Goal: Communication & Community: Answer question/provide support

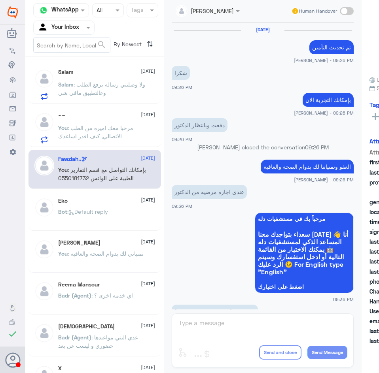
scroll to position [394, 0]
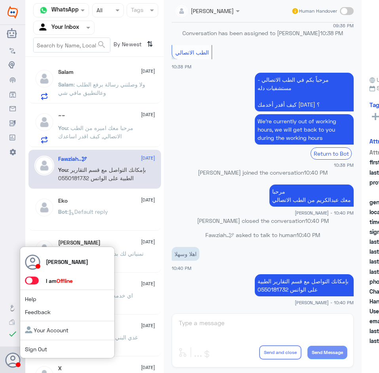
click at [31, 277] on span at bounding box center [32, 281] width 14 height 8
click at [0, 0] on input "checkbox" at bounding box center [0, 0] width 0 height 0
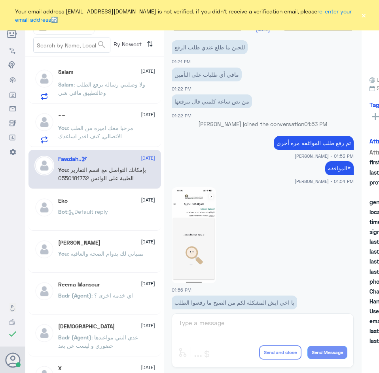
scroll to position [350, 0]
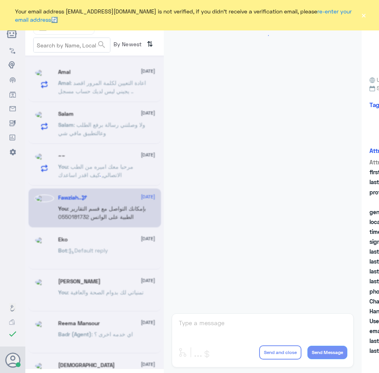
scroll to position [512, 0]
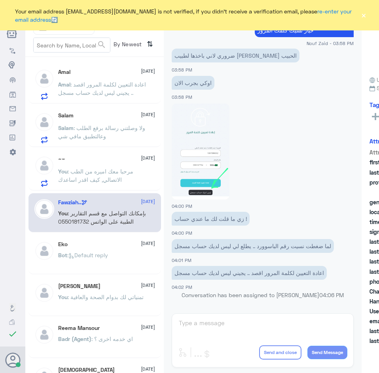
click at [141, 243] on span "[DATE]" at bounding box center [148, 243] width 14 height 7
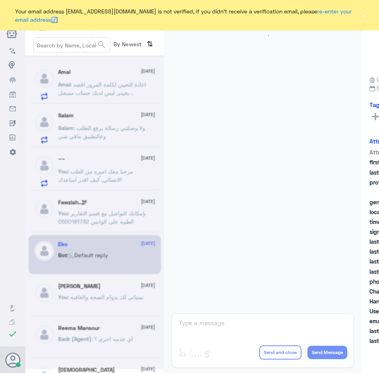
scroll to position [783, 0]
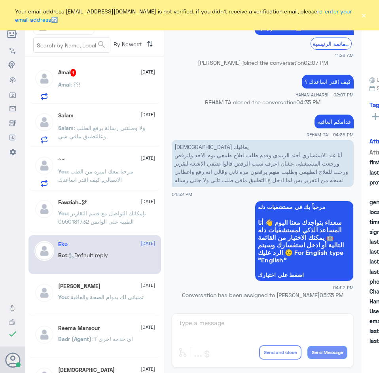
click at [110, 89] on div "Amal : ؟؟!" at bounding box center [106, 91] width 97 height 18
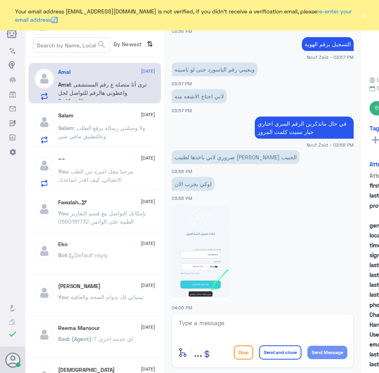
click at [92, 138] on span ": ولا وصلتني رسالة برفع الطلب وعالتطبيق مافي شي" at bounding box center [101, 131] width 87 height 15
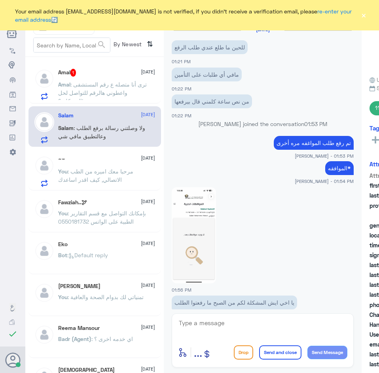
scroll to position [350, 0]
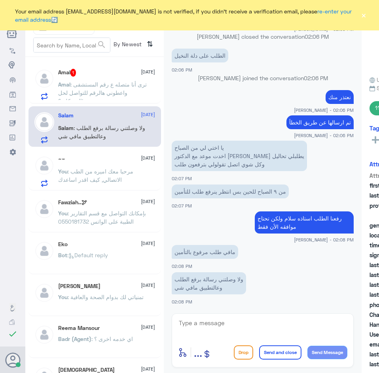
click at [98, 157] on div "~~ 14 October" at bounding box center [106, 159] width 97 height 7
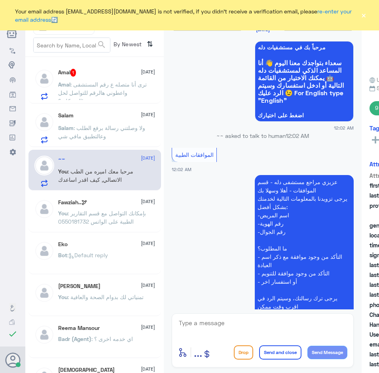
scroll to position [618, 0]
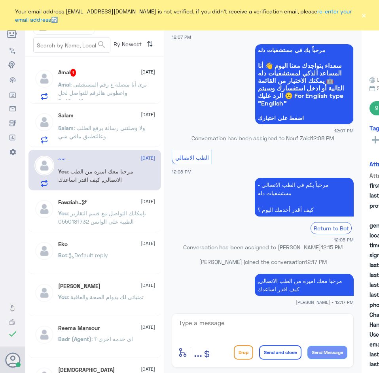
click at [104, 81] on p "Amal : ترى أنا متصله ع رقم المستشفى واعطوني هالرقم للتواصل لحل المشكلة ؟!" at bounding box center [102, 90] width 89 height 20
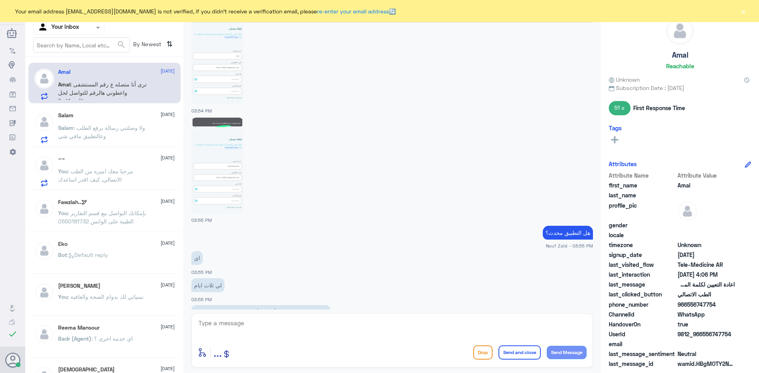
scroll to position [395, 0]
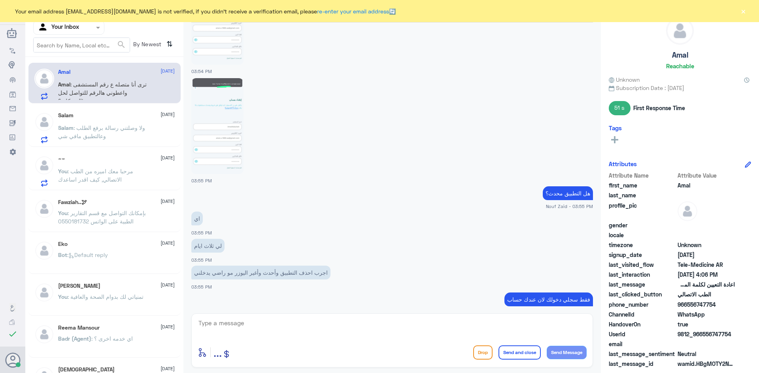
click at [240, 113] on img at bounding box center [217, 126] width 52 height 96
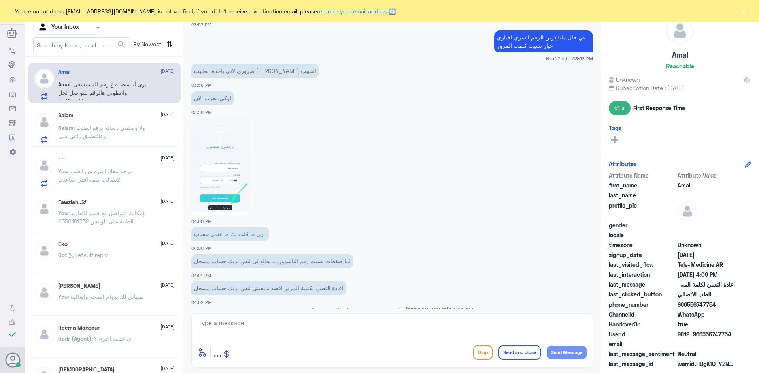
scroll to position [830, 0]
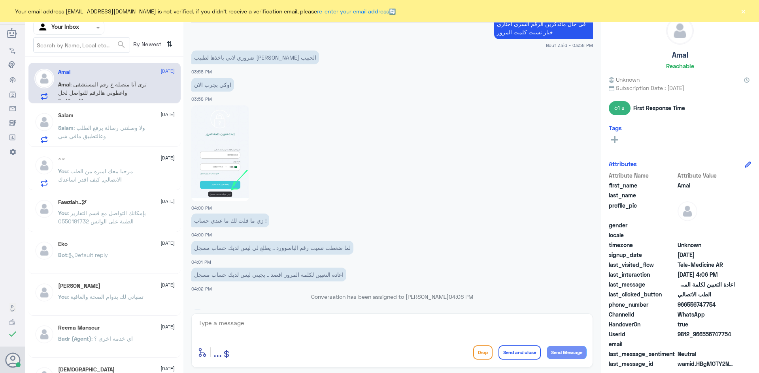
click at [224, 167] on img at bounding box center [220, 154] width 58 height 96
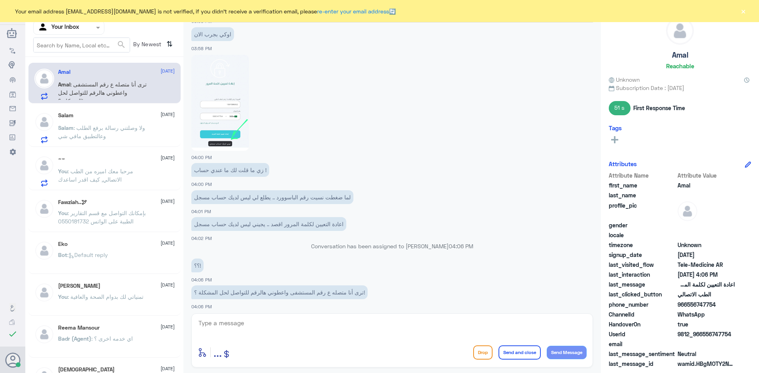
scroll to position [886, 0]
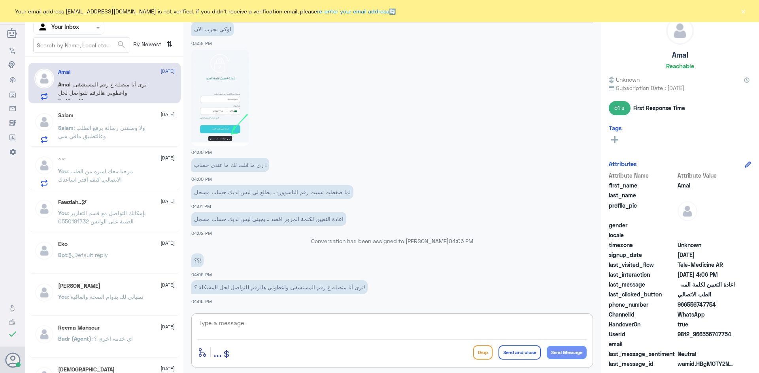
click at [378, 331] on textarea at bounding box center [392, 327] width 389 height 19
type textarea "i"
type textarea "ب"
type textarea "ه"
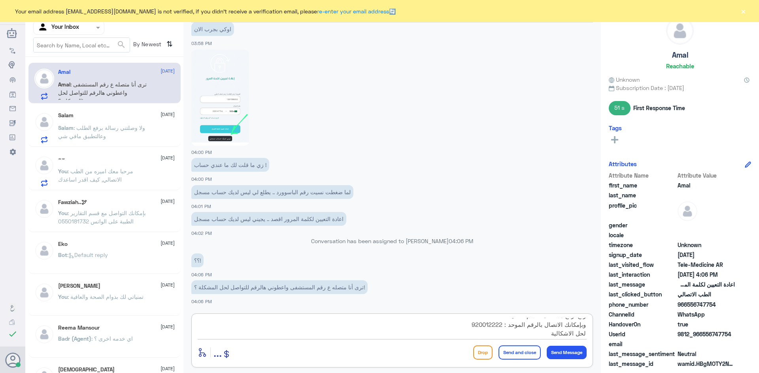
type textarea "للأسف يبدو ان هناك خلل تقني راح ارفع مشكلتك لقسم التقنية وبإمكانك الاتصال بالرق…"
click at [378, 354] on button "Send and close" at bounding box center [519, 353] width 42 height 14
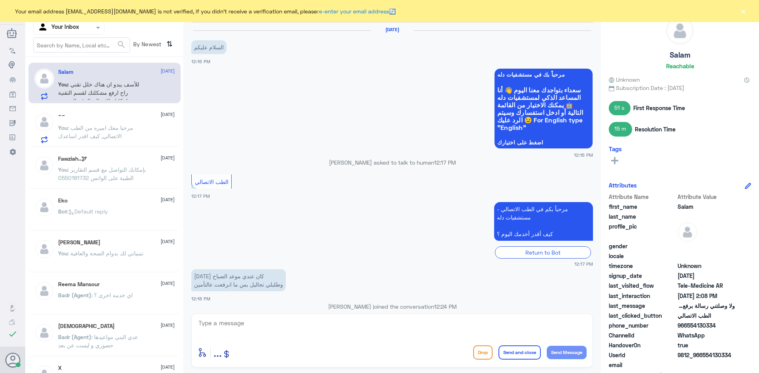
scroll to position [40, 0]
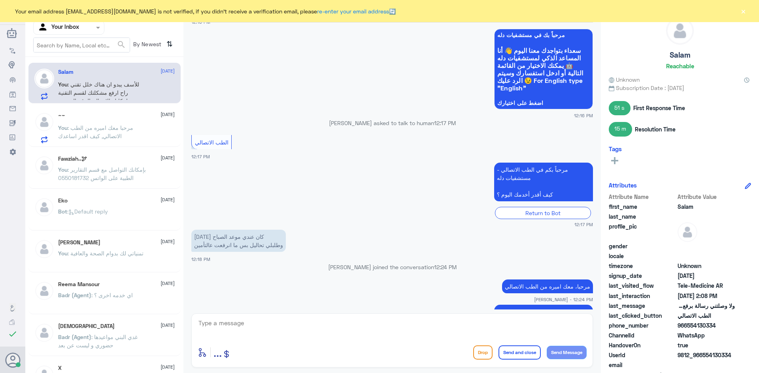
drag, startPoint x: 716, startPoint y: 324, endPoint x: 686, endPoint y: 326, distance: 29.7
click at [378, 326] on span "966554130334" at bounding box center [705, 326] width 57 height 8
copy span "554130334"
click at [378, 247] on app-msgs-text "اليوم كان عندي موعد الصباح وطلبلي تحاليل بس ما انرفعت عالتأمين" at bounding box center [391, 241] width 401 height 23
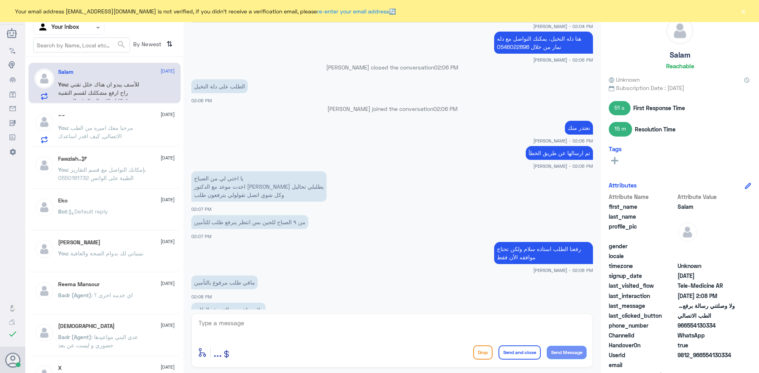
scroll to position [1156, 0]
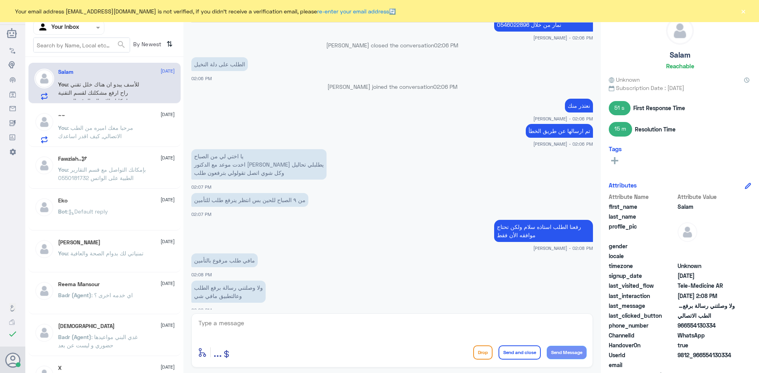
click at [378, 326] on textarea at bounding box center [392, 327] width 389 height 19
click at [132, 135] on p "You : مرحبا معك اميره من الطب الاتصالي, كيف اقدر اساعدك" at bounding box center [102, 134] width 89 height 20
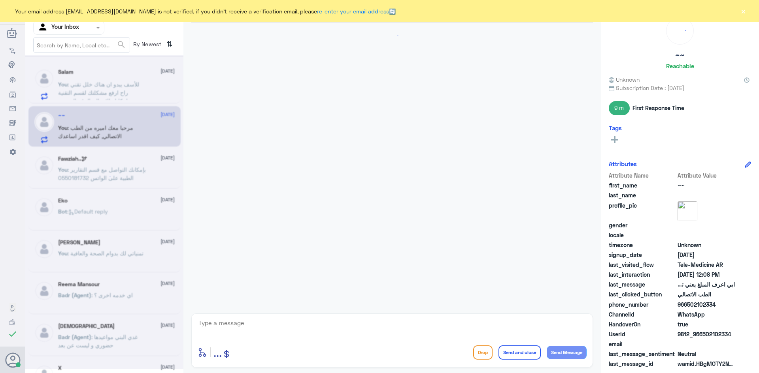
scroll to position [615, 0]
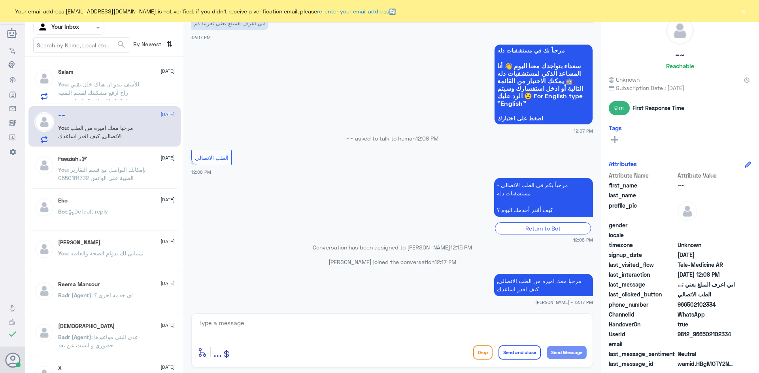
click at [378, 12] on button "×" at bounding box center [743, 11] width 8 height 8
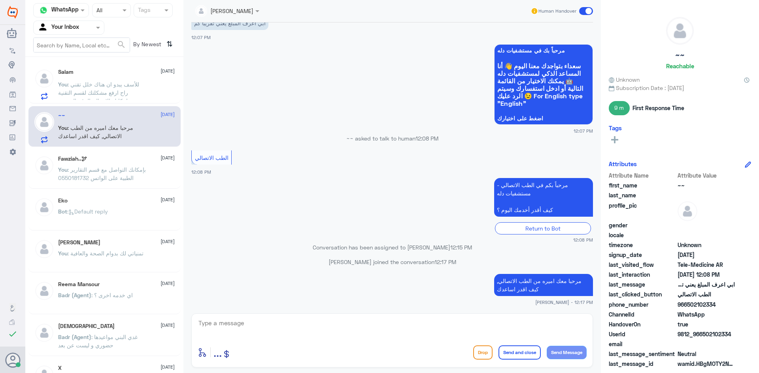
click at [378, 12] on span at bounding box center [586, 11] width 14 height 8
click at [0, 0] on input "checkbox" at bounding box center [0, 0] width 0 height 0
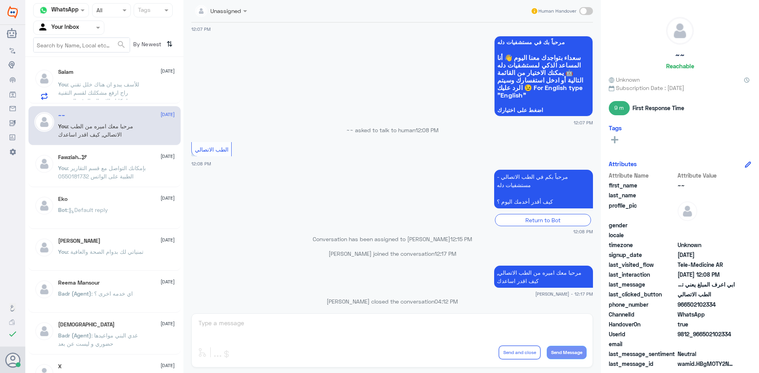
scroll to position [629, 0]
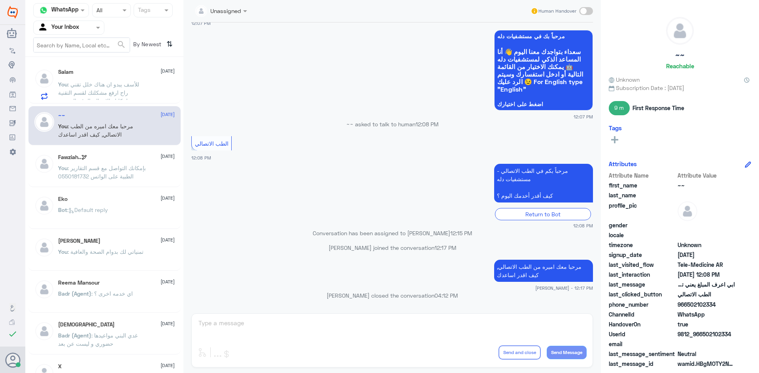
click at [119, 93] on span ": للأسف يبدو ان هناك خلل تقني راح ارفع مشكلتك لقسم التقنية وبإمكانك الاتصال بال…" at bounding box center [98, 97] width 81 height 32
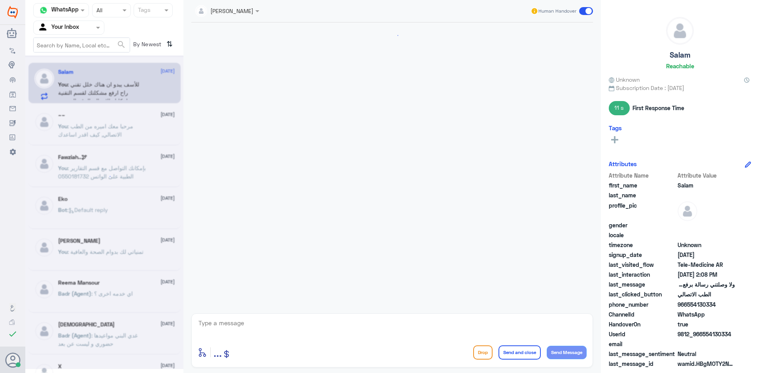
scroll to position [347, 0]
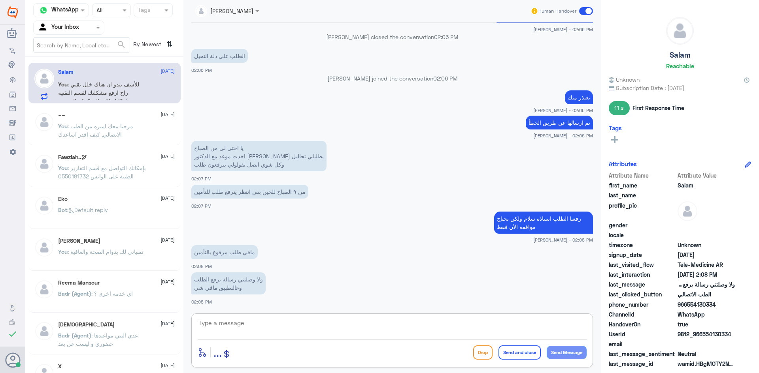
click at [350, 330] on textarea at bounding box center [392, 327] width 389 height 19
click at [354, 330] on textarea at bounding box center [392, 327] width 389 height 19
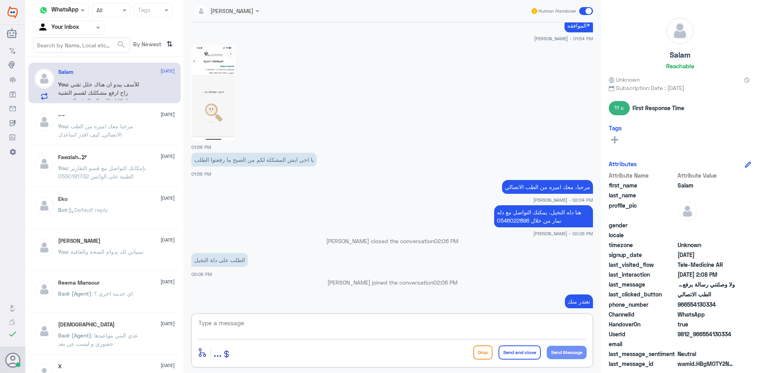
scroll to position [110, 0]
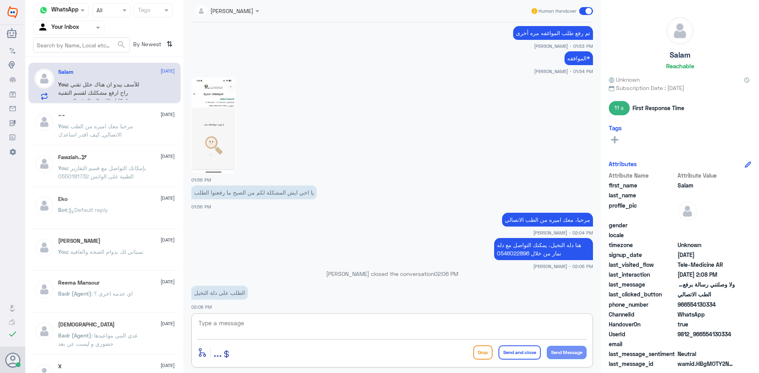
click at [234, 122] on img at bounding box center [213, 125] width 44 height 96
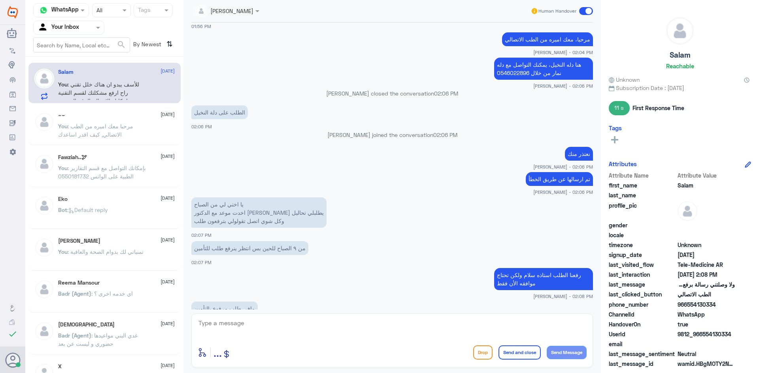
scroll to position [347, 0]
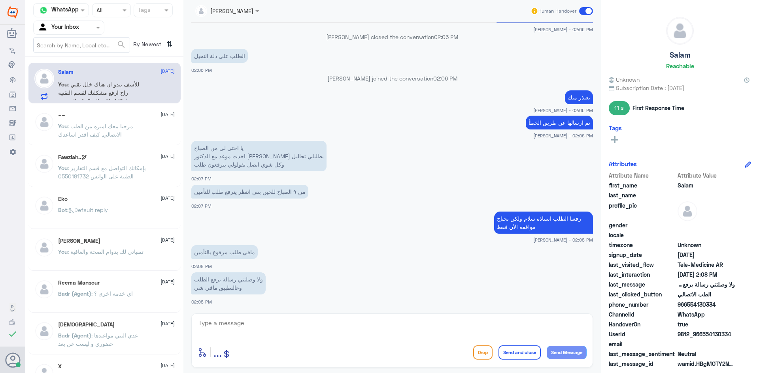
click at [313, 324] on textarea at bounding box center [392, 327] width 389 height 19
click at [128, 119] on div "~~ 14 October You : مرحبا معك اميره من الطب الاتصالي, كيف اقدر اساعدك" at bounding box center [116, 127] width 117 height 30
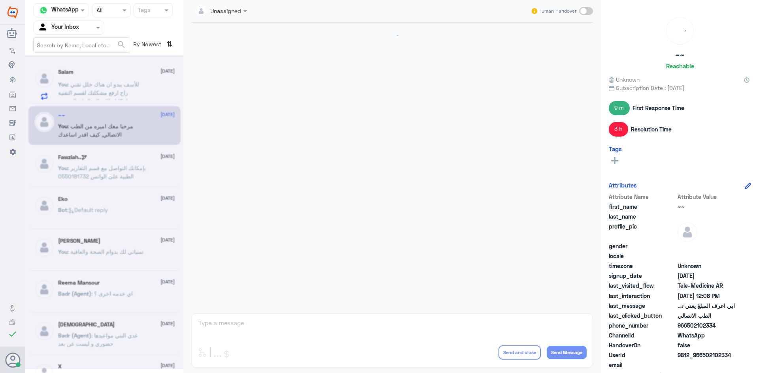
scroll to position [539, 0]
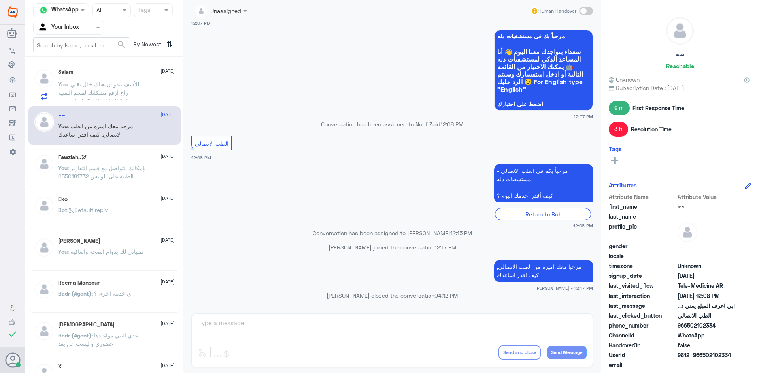
click at [117, 77] on div "Salam 14 October You : للأسف يبدو ان هناك خلل تقني راح ارفع مشكلتك لقسم التقنية…" at bounding box center [116, 84] width 117 height 31
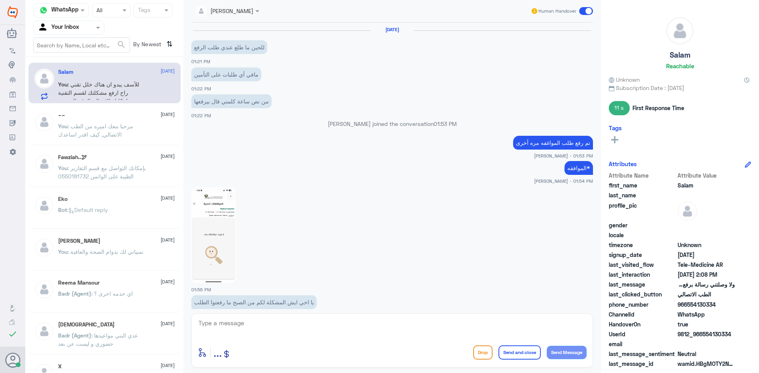
scroll to position [347, 0]
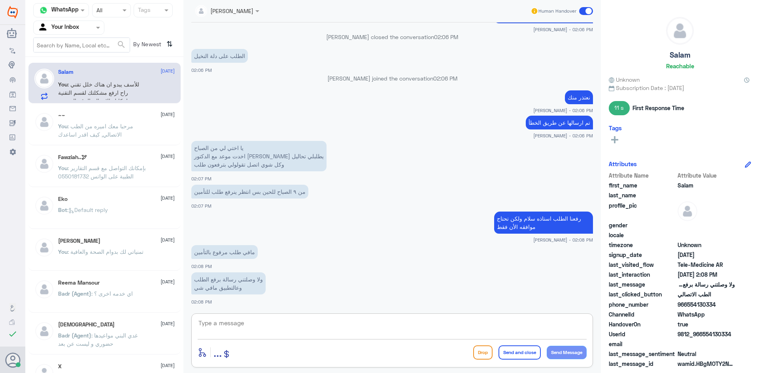
click at [258, 328] on textarea at bounding box center [392, 327] width 389 height 19
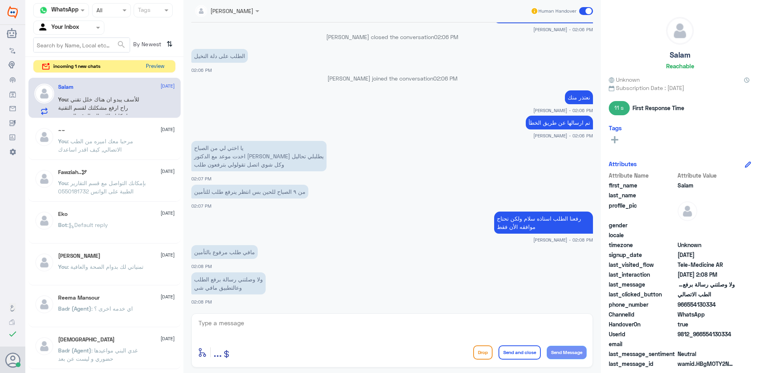
click at [162, 65] on button "Preview" at bounding box center [155, 66] width 24 height 12
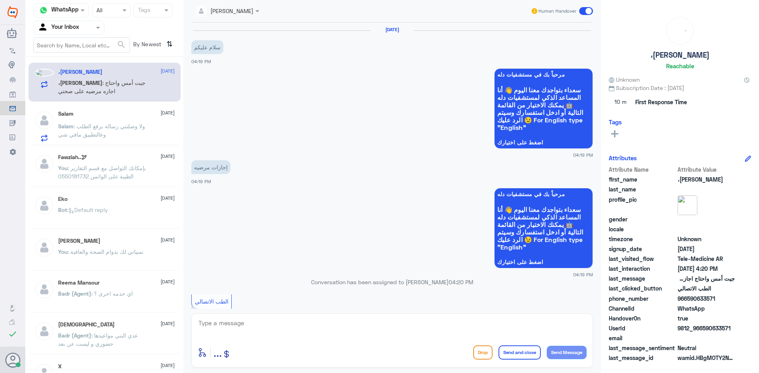
scroll to position [109, 0]
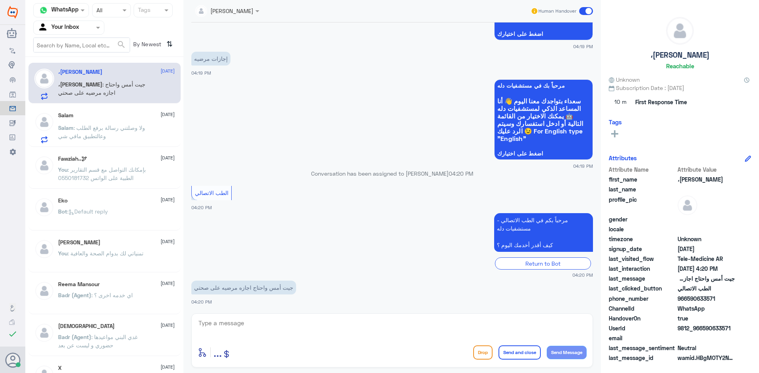
drag, startPoint x: 283, startPoint y: 319, endPoint x: 288, endPoint y: 317, distance: 5.1
click at [284, 319] on textarea at bounding box center [392, 327] width 389 height 19
click at [142, 127] on span ": ولا وصلتني رسالة برفع الطلب وعالتطبيق مافي شي" at bounding box center [101, 131] width 87 height 15
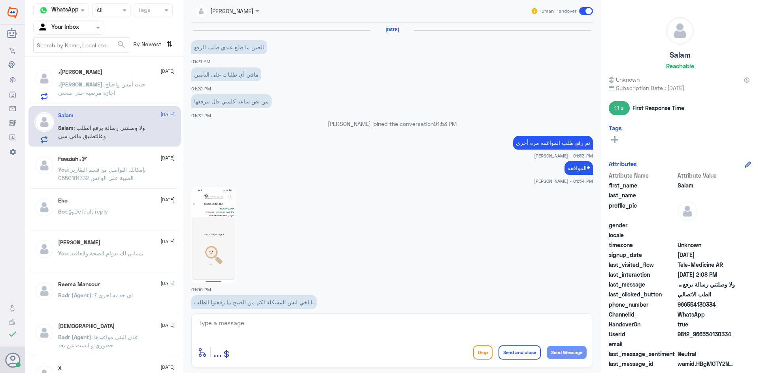
scroll to position [347, 0]
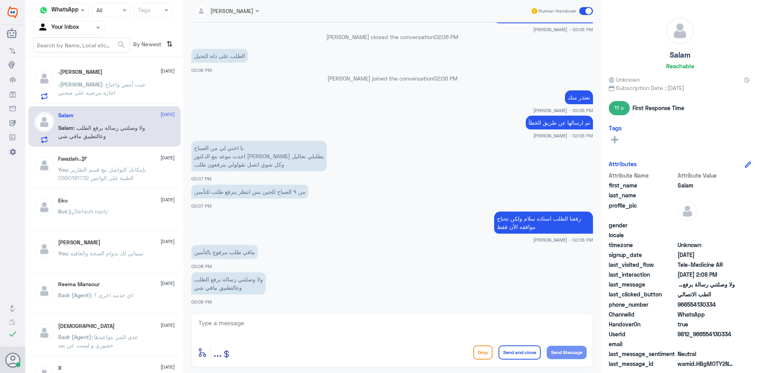
click at [132, 90] on p "،saleh : جيت أمس واحتاج اجازه مرضيه على صحتي" at bounding box center [102, 90] width 89 height 20
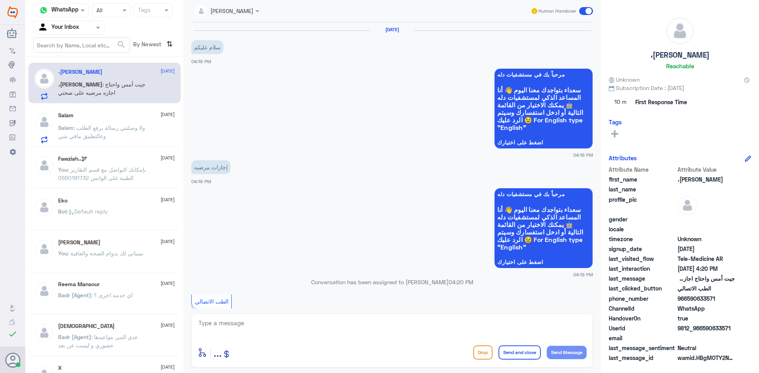
scroll to position [109, 0]
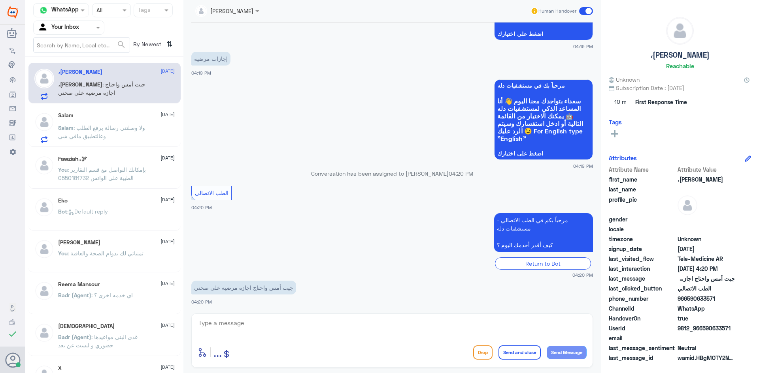
click at [321, 324] on textarea at bounding box center [392, 327] width 389 height 19
paste textarea "هل وصلت لك رسالة نصية بالاجازة ؟ اذ نعم (لرفع الإجازة المرضية على صحتي، يمكنك ا…"
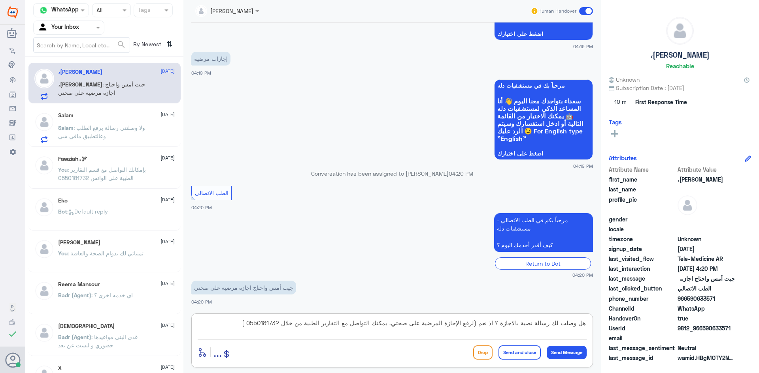
drag, startPoint x: 476, startPoint y: 322, endPoint x: 610, endPoint y: 325, distance: 133.6
click at [378, 325] on div "Channel WhatsApp Status × All Tags Agent Filter Your Inbox search By Newest ⇅ ،…" at bounding box center [391, 188] width 733 height 376
drag, startPoint x: 345, startPoint y: 328, endPoint x: 357, endPoint y: 328, distance: 11.9
click at [346, 328] on textarea "لرفع الإجازة المرضية على صحتي، يمكنك التواصل مع التقارير الطبية من خلال 0550181…" at bounding box center [392, 327] width 389 height 19
type textarea "لرفع الإجازة المرضية على صحتي، يمكنك التواصل مع التقارير الطبية من خلال 0550181…"
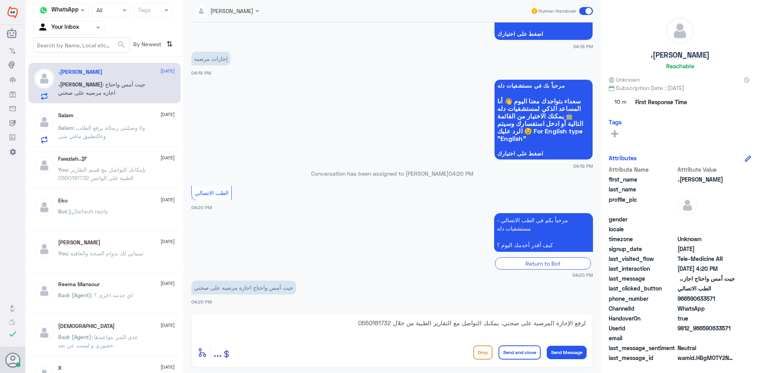
click at [378, 354] on button "Send and close" at bounding box center [519, 353] width 42 height 14
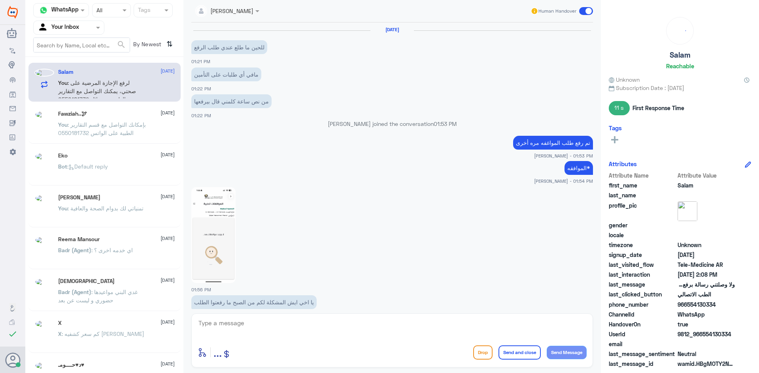
scroll to position [347, 0]
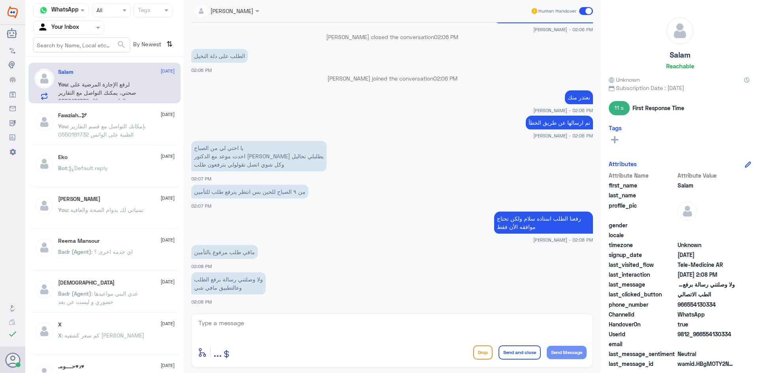
click at [378, 90] on div "14 Oct 2025 للحين ما طلع عندي طلب الرفع 01:21 PM مافي أي طلبات على التأمين 01:2…" at bounding box center [391, 166] width 409 height 287
drag, startPoint x: 222, startPoint y: 78, endPoint x: 220, endPoint y: 40, distance: 38.7
click at [222, 78] on p "عبدالكريم الموسى joined the conversation 02:06 PM" at bounding box center [391, 78] width 401 height 8
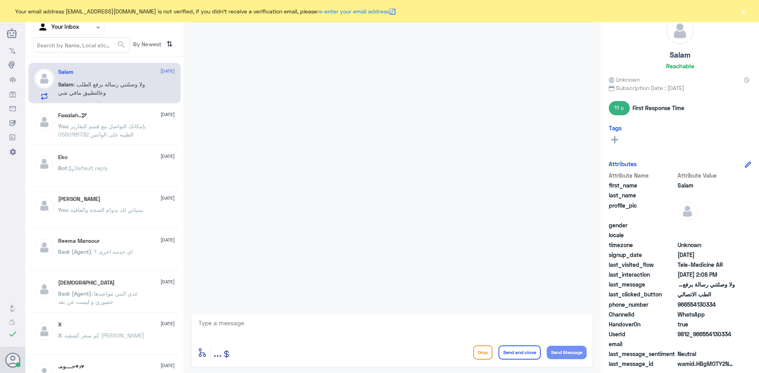
click at [239, 322] on textarea at bounding box center [392, 327] width 389 height 19
click at [745, 11] on button "×" at bounding box center [743, 11] width 8 height 8
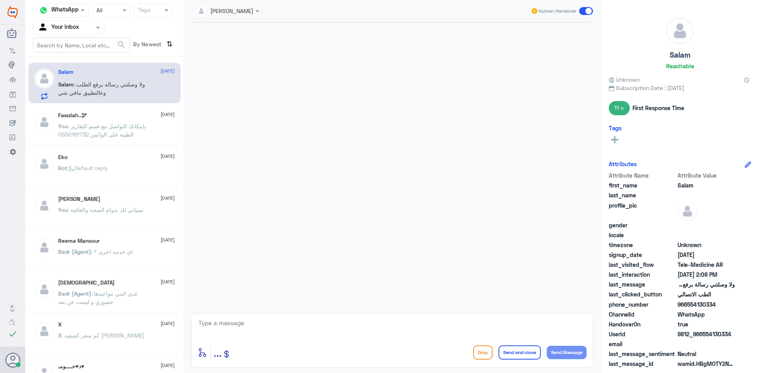
click at [582, 11] on span at bounding box center [586, 11] width 14 height 8
click at [0, 0] on input "checkbox" at bounding box center [0, 0] width 0 height 0
click at [104, 125] on span ": بإمكانك التواصل مع قسم التقارير الطبية على الواتس 0550181732" at bounding box center [102, 130] width 88 height 15
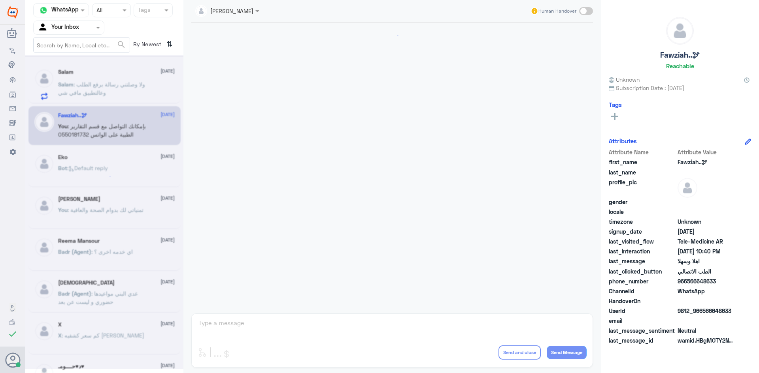
scroll to position [394, 0]
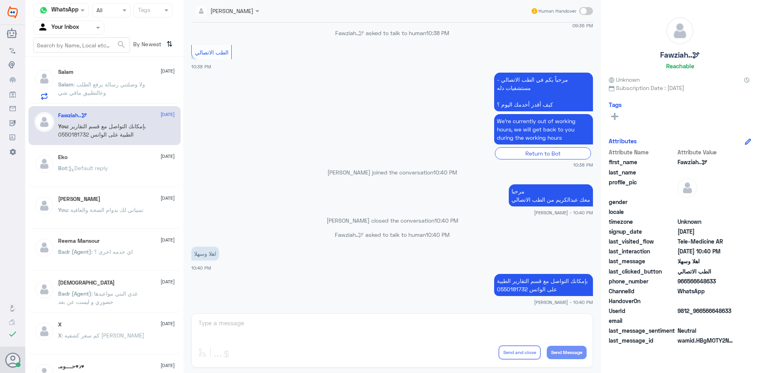
click at [113, 81] on p "Salam : ولا وصلتني رسالة برفع الطلب وعالتطبيق مافي شي" at bounding box center [102, 90] width 89 height 20
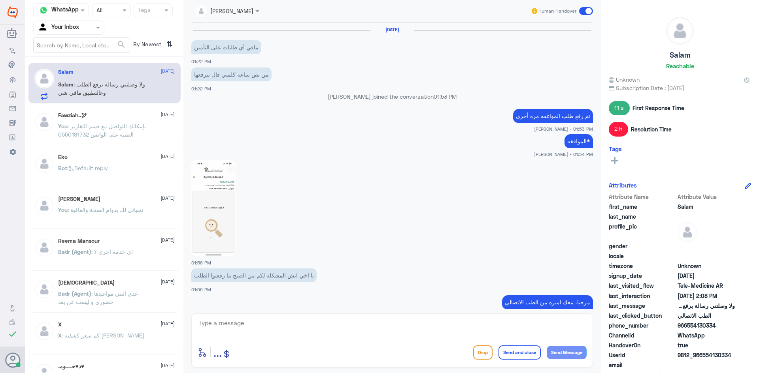
scroll to position [334, 0]
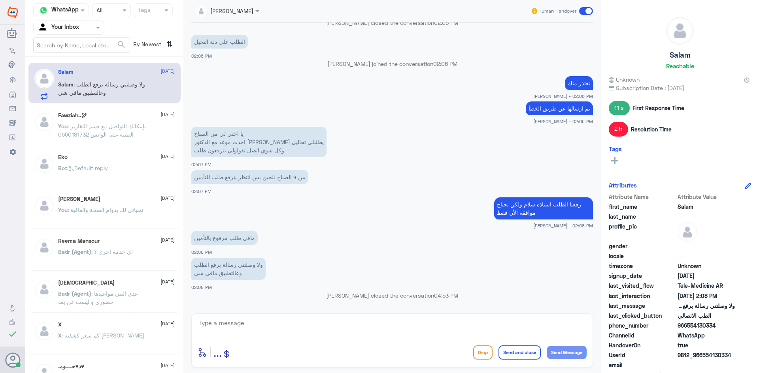
click at [581, 10] on span at bounding box center [586, 11] width 14 height 8
click at [0, 0] on input "checkbox" at bounding box center [0, 0] width 0 height 0
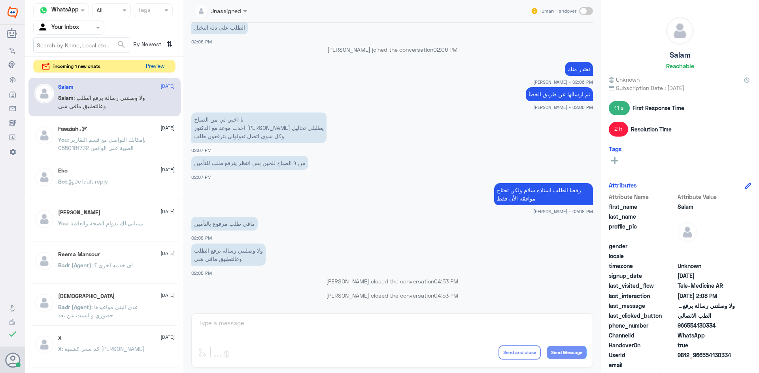
click at [157, 64] on button "Preview" at bounding box center [155, 66] width 24 height 12
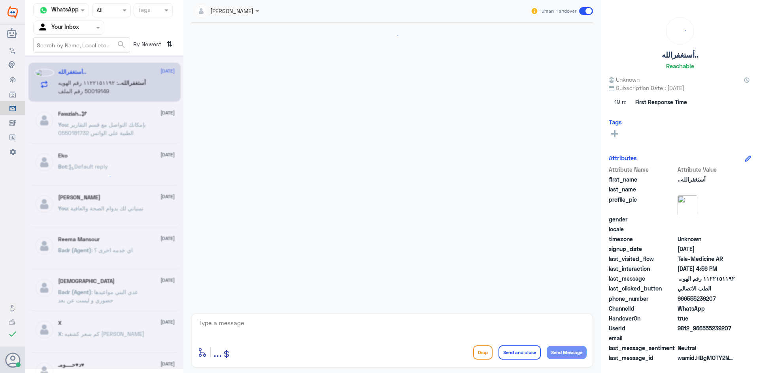
scroll to position [144, 0]
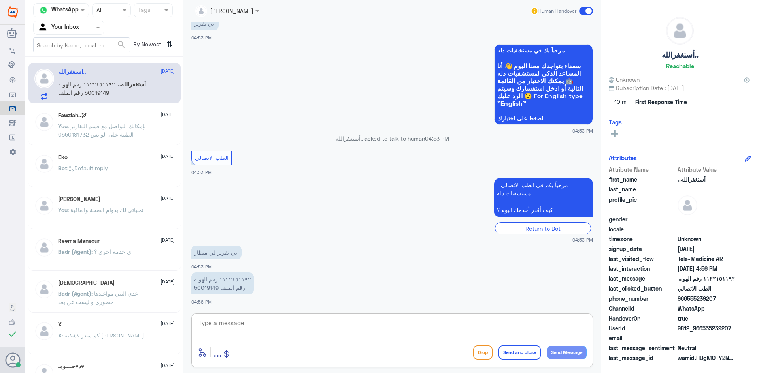
click at [291, 319] on textarea at bounding box center [392, 327] width 389 height 19
paste textarea "مرحبا معك عبدالكريم من الطب الاتصالي"
type textarea "مرحبا معك عبدالكريم من الطب الاتصالي"
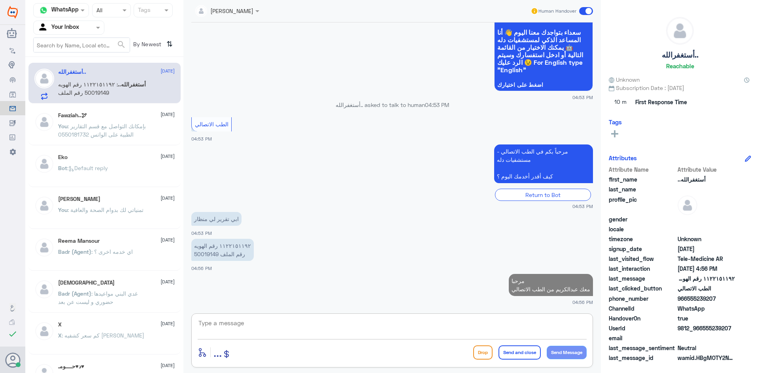
click at [334, 325] on textarea at bounding box center [392, 327] width 389 height 19
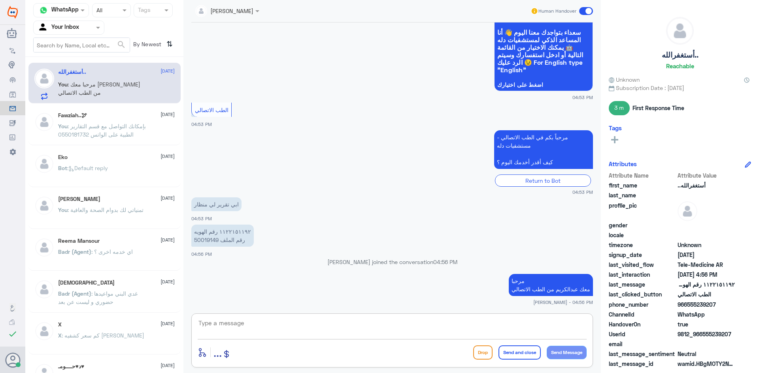
paste textarea "بإمكانك التواصل مع قسم التقارير الطبية على الواتس 0550181732"
type textarea "بإمكانك التواصل مع قسم التقارير الطبية على الواتس 0550181732"
click at [515, 360] on div "enter flow name ... Drop Send and close Send Message" at bounding box center [392, 353] width 389 height 18
click at [515, 357] on button "Send and close" at bounding box center [519, 353] width 42 height 14
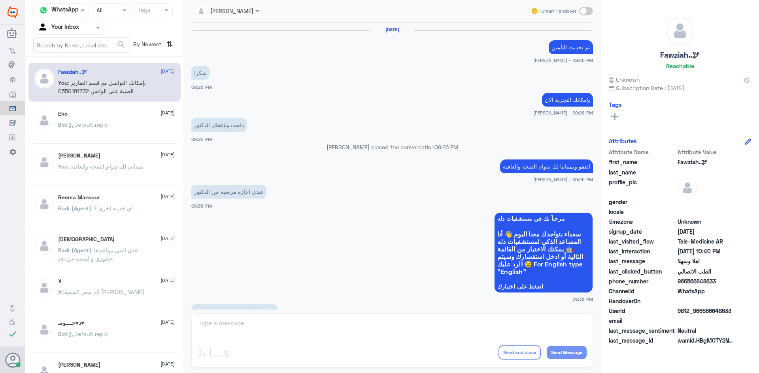
scroll to position [394, 0]
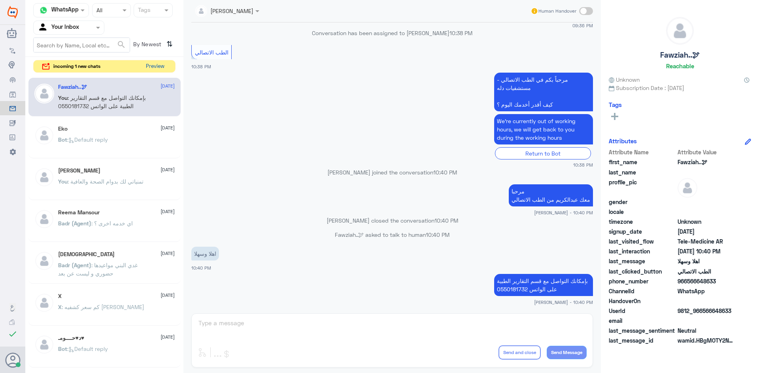
click at [152, 66] on button "Preview" at bounding box center [155, 66] width 24 height 12
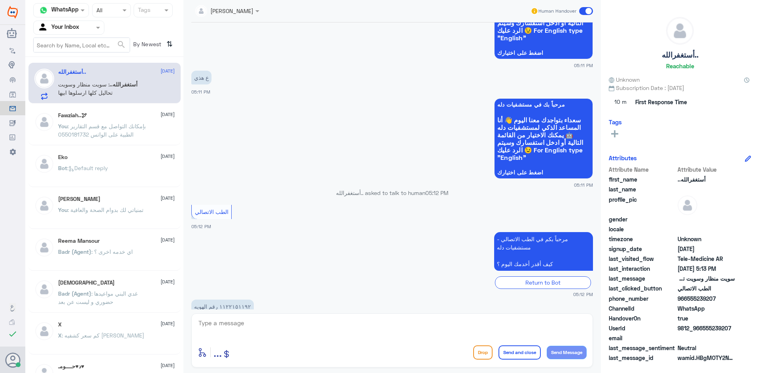
scroll to position [476, 0]
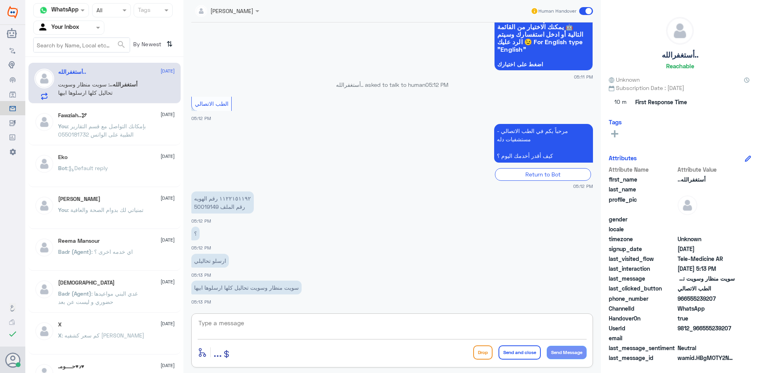
click at [305, 327] on textarea at bounding box center [392, 327] width 389 height 19
type textarea "بإمكانك الحصول على نتائج التحاليل من خلال التطبيق"
drag, startPoint x: 731, startPoint y: 328, endPoint x: 703, endPoint y: 330, distance: 28.2
click at [703, 330] on span "9812_966555239207" at bounding box center [705, 328] width 57 height 8
copy span "555239207"
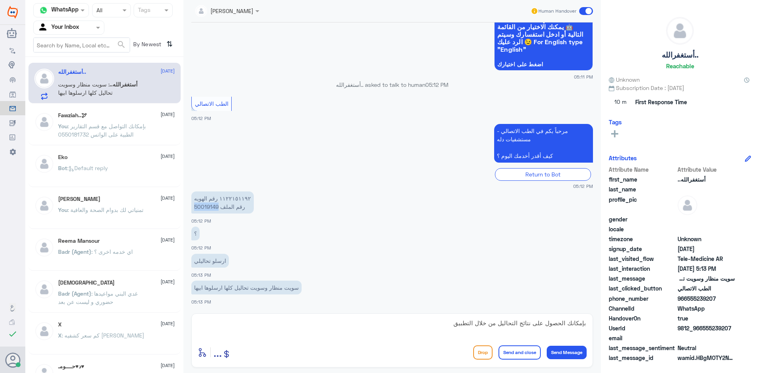
drag, startPoint x: 218, startPoint y: 208, endPoint x: 193, endPoint y: 208, distance: 24.9
click at [193, 208] on p "١١٢٢١٥١١٩٢ رقم الهويه 50019149 رقم الملف" at bounding box center [222, 203] width 62 height 22
copy p "50019149"
click at [439, 328] on textarea "بإمكانك الحصول على نتائج التحاليل من خلال التطبيق" at bounding box center [392, 327] width 389 height 19
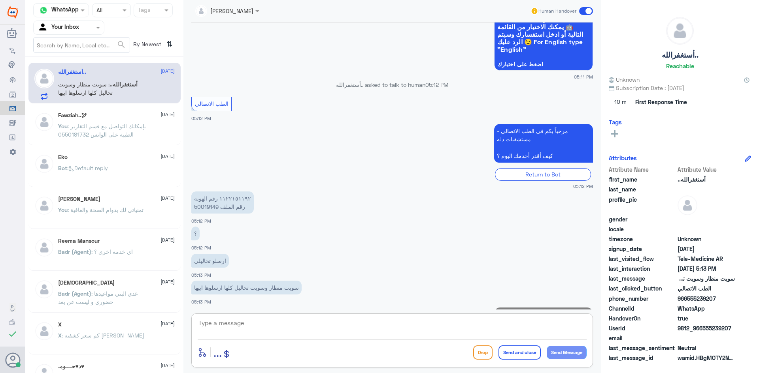
scroll to position [510, 0]
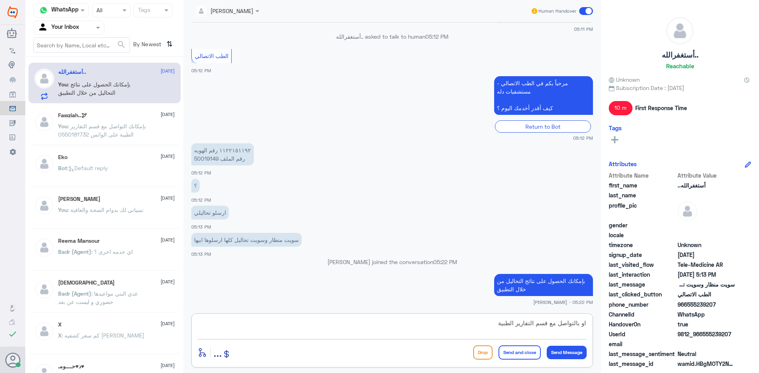
type textarea "او بالتواصل مع قسم التقارير الطبية"
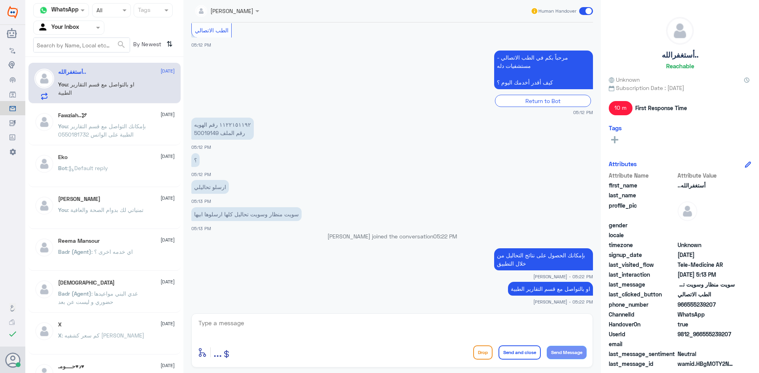
click at [580, 12] on span at bounding box center [586, 11] width 14 height 8
click at [0, 0] on input "checkbox" at bounding box center [0, 0] width 0 height 0
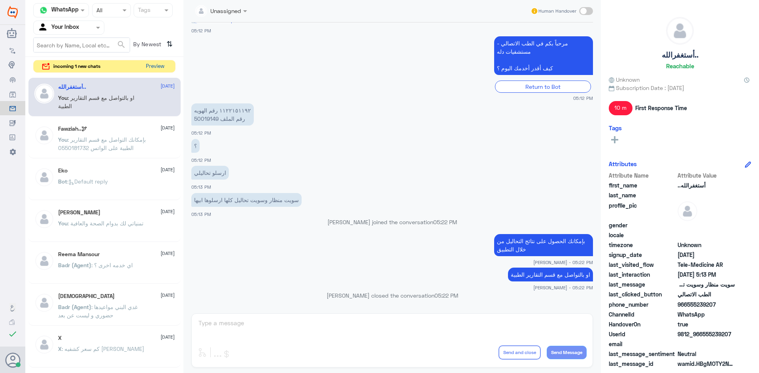
click at [155, 64] on button "Preview" at bounding box center [155, 66] width 24 height 12
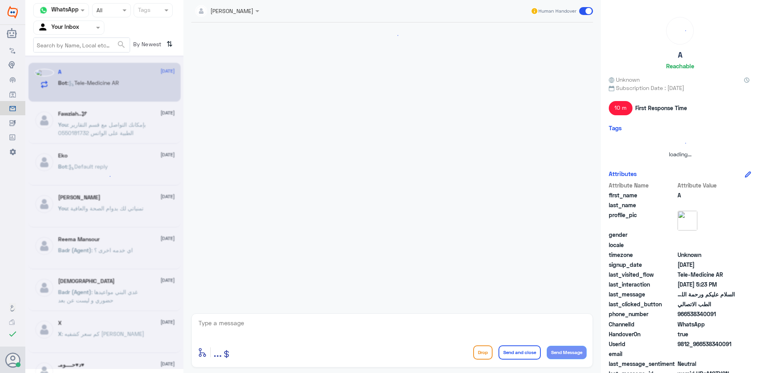
scroll to position [0, 0]
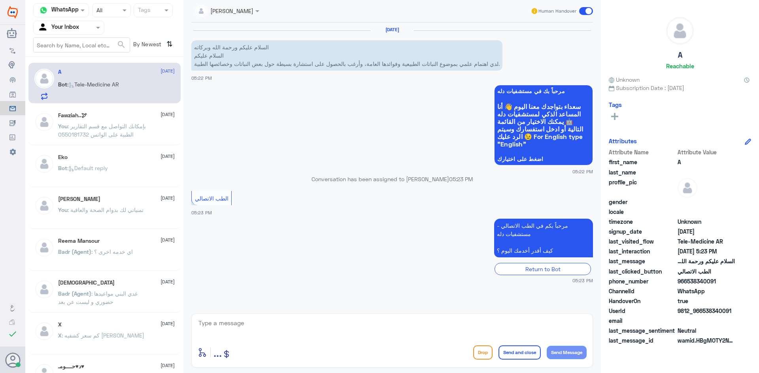
click at [264, 323] on textarea at bounding box center [392, 327] width 389 height 19
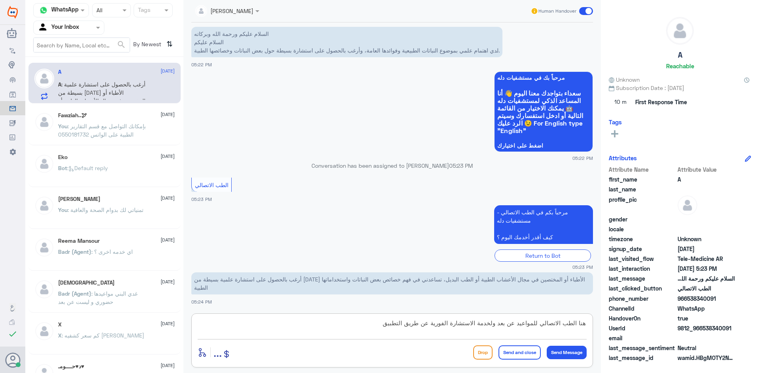
scroll to position [7, 0]
type textarea "هنا الطب الاتصالي للمواعيد عن بعد ولخدمة الاستشارة الفورية عن طريق التطبيق بإمك…"
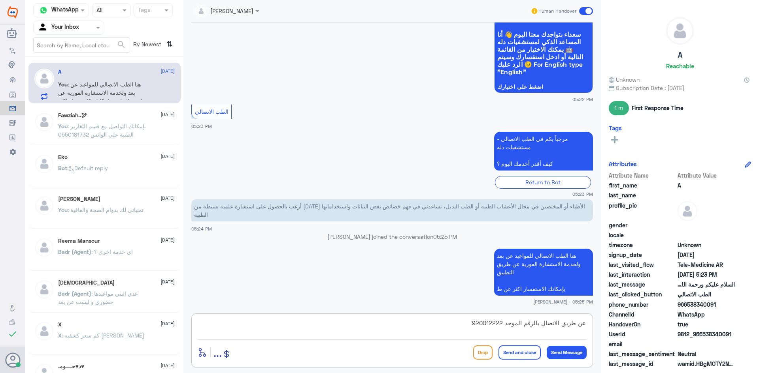
type textarea "عن طريق الاتصال بالرقم الموحد 920012222"
click at [521, 352] on button "Send and close" at bounding box center [519, 353] width 42 height 14
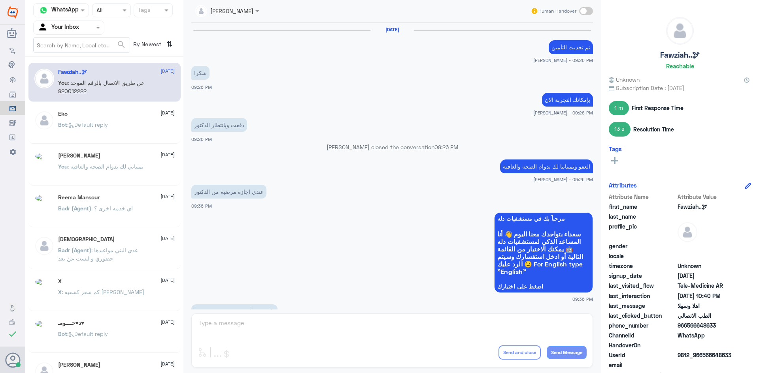
scroll to position [394, 0]
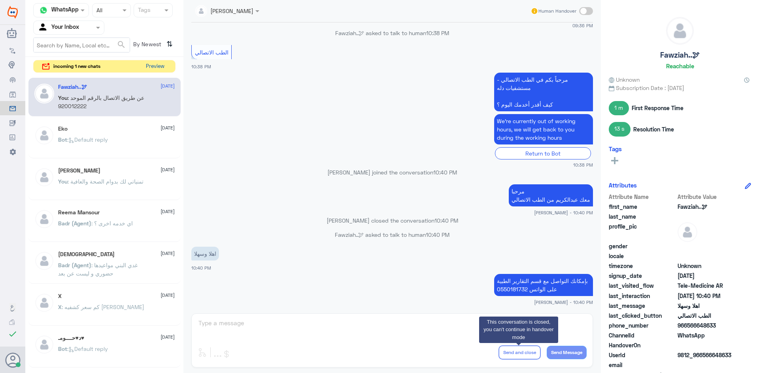
click at [158, 64] on button "Preview" at bounding box center [155, 66] width 24 height 12
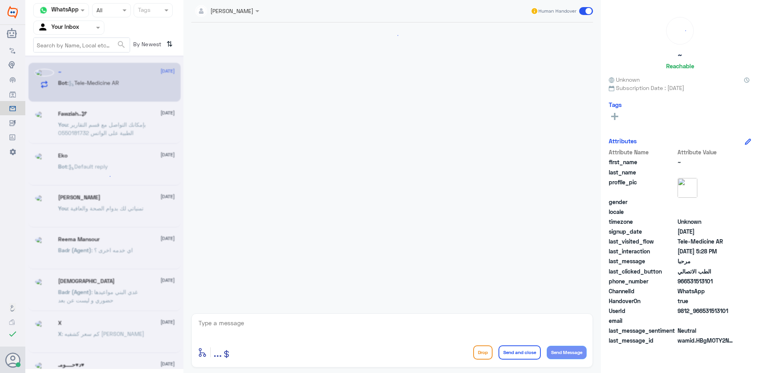
scroll to position [284, 0]
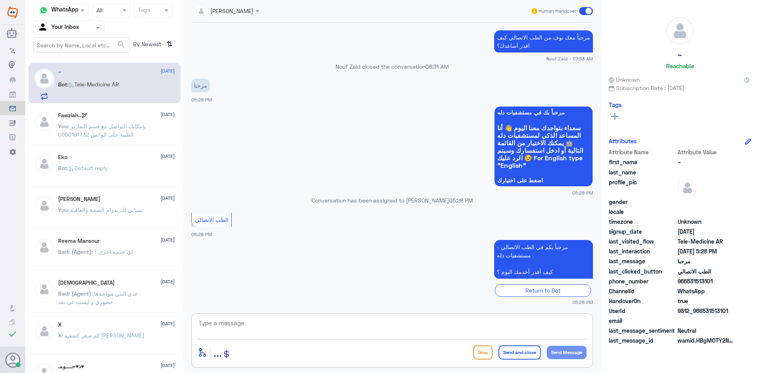
click at [307, 330] on textarea at bounding box center [392, 327] width 389 height 19
paste textarea "مرحبا معك عبدالكريم من الطب الاتصالي"
type textarea "مرحبا معك عبدالكريم من الطب الاتصالي"
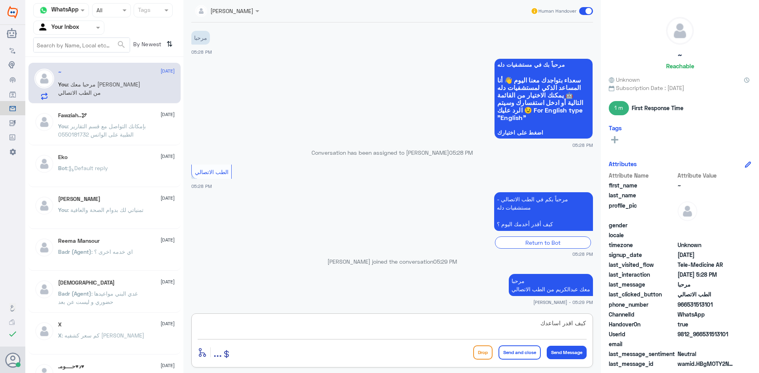
type textarea "كيف اقدر اساعدك"
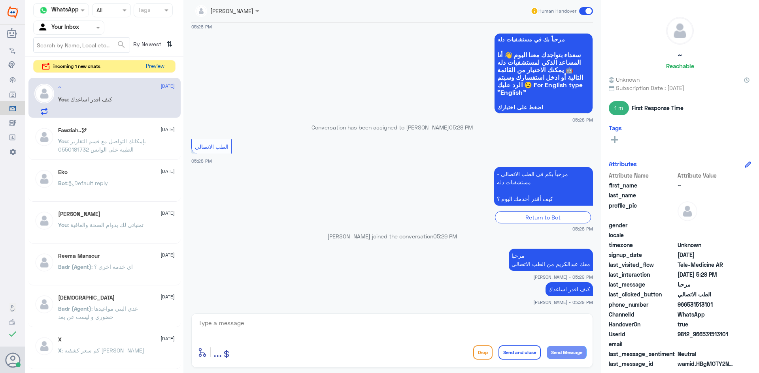
click at [149, 67] on button "Preview" at bounding box center [155, 66] width 24 height 12
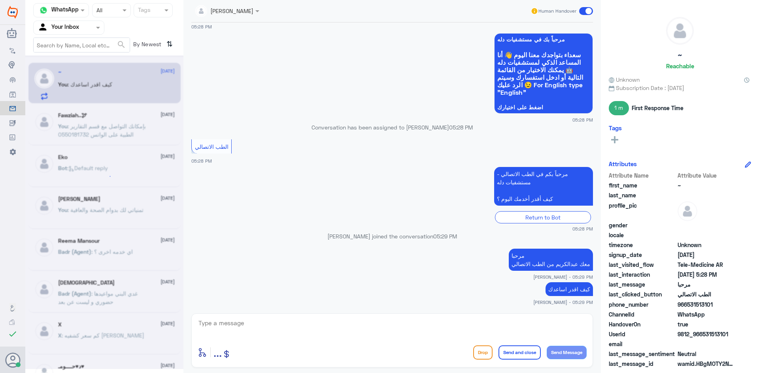
scroll to position [0, 0]
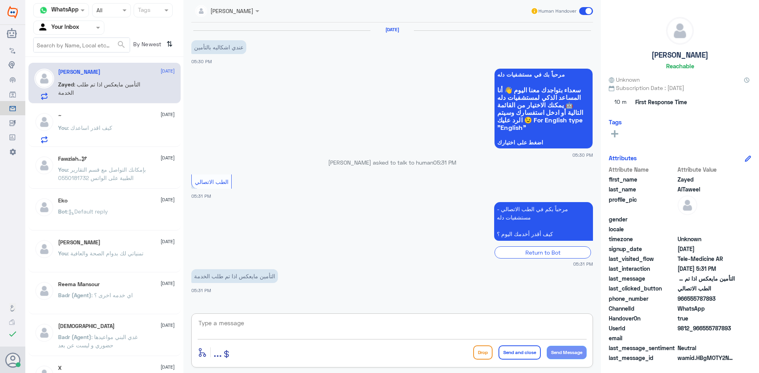
click at [322, 322] on textarea at bounding box center [392, 327] width 389 height 19
type textarea "ممكن تزودني برقم الملف او رقم الهوية"
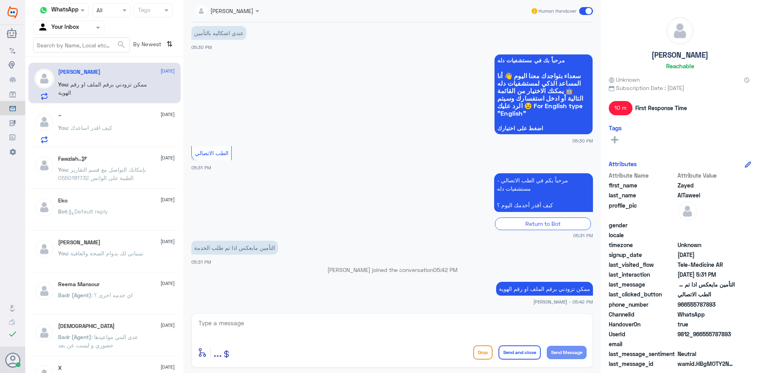
drag, startPoint x: 732, startPoint y: 328, endPoint x: 709, endPoint y: 332, distance: 23.1
click at [709, 332] on span "9812_966555787893" at bounding box center [705, 334] width 57 height 8
click at [731, 335] on span "9812_966555787893" at bounding box center [705, 334] width 57 height 8
drag, startPoint x: 731, startPoint y: 335, endPoint x: 711, endPoint y: 337, distance: 19.9
click at [711, 337] on span "9812_966555787893" at bounding box center [705, 334] width 57 height 8
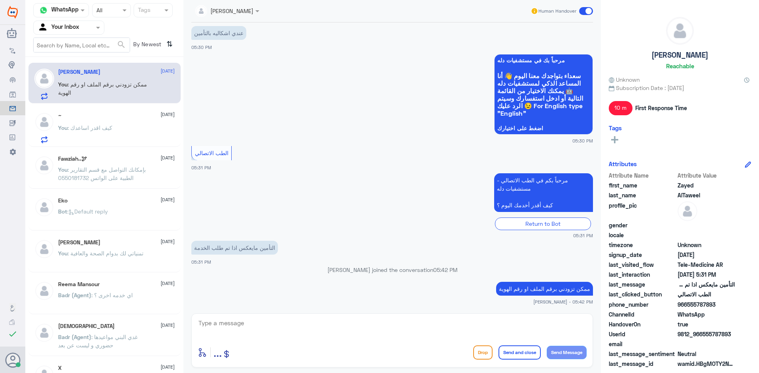
click at [744, 347] on div "email" at bounding box center [680, 345] width 142 height 10
drag, startPoint x: 732, startPoint y: 335, endPoint x: 701, endPoint y: 339, distance: 30.6
click at [701, 339] on span "9812_966555787893" at bounding box center [705, 334] width 57 height 8
copy span "555787893"
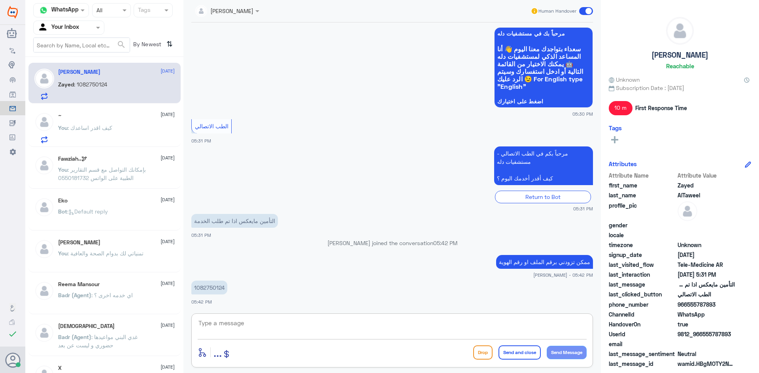
click at [406, 327] on textarea at bounding box center [392, 327] width 389 height 19
type textarea "لحظات من فضلك"
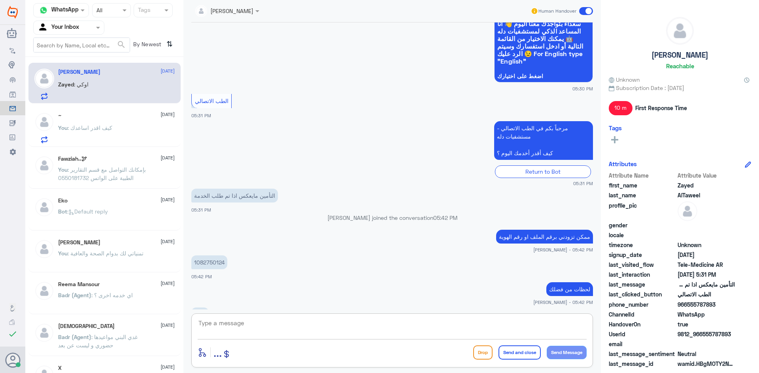
scroll to position [93, 0]
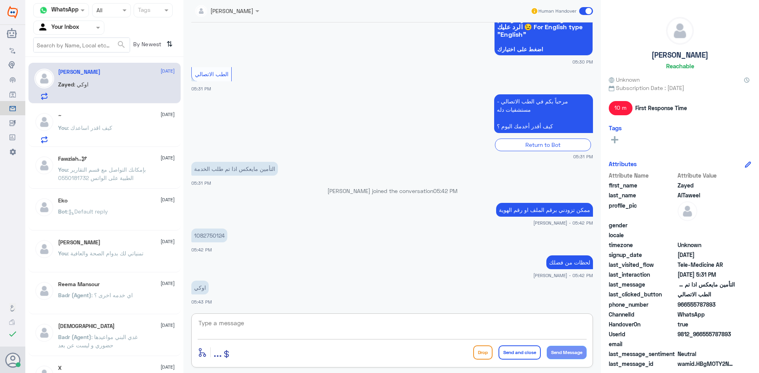
click at [419, 329] on textarea at bounding box center [392, 327] width 389 height 19
click at [417, 322] on textarea at bounding box center [392, 327] width 389 height 19
click at [580, 11] on span at bounding box center [586, 11] width 14 height 8
click at [0, 0] on input "checkbox" at bounding box center [0, 0] width 0 height 0
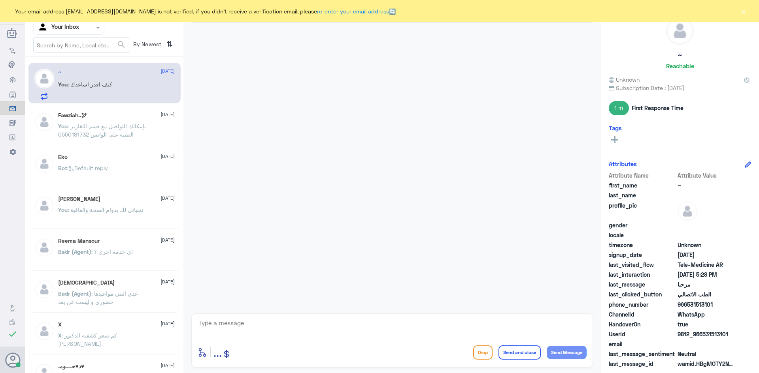
click at [744, 13] on button "×" at bounding box center [743, 11] width 8 height 8
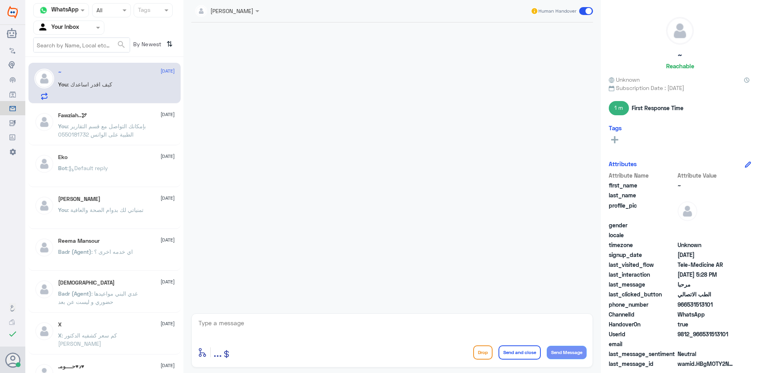
click at [581, 11] on span at bounding box center [586, 11] width 14 height 8
click at [0, 0] on input "checkbox" at bounding box center [0, 0] width 0 height 0
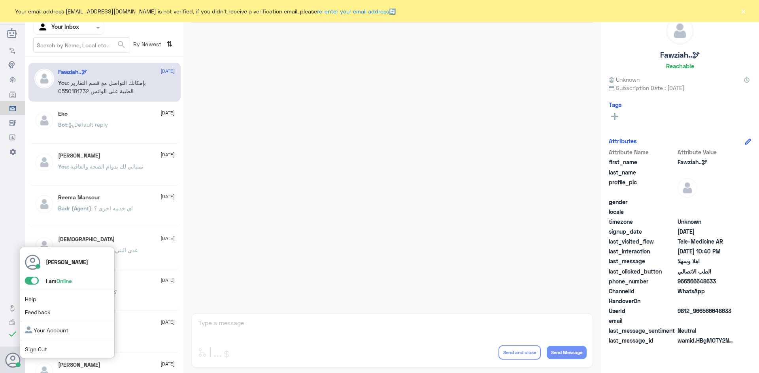
click at [27, 280] on span at bounding box center [32, 281] width 14 height 8
click at [0, 0] on input "checkbox" at bounding box center [0, 0] width 0 height 0
